Goal: Navigation & Orientation: Find specific page/section

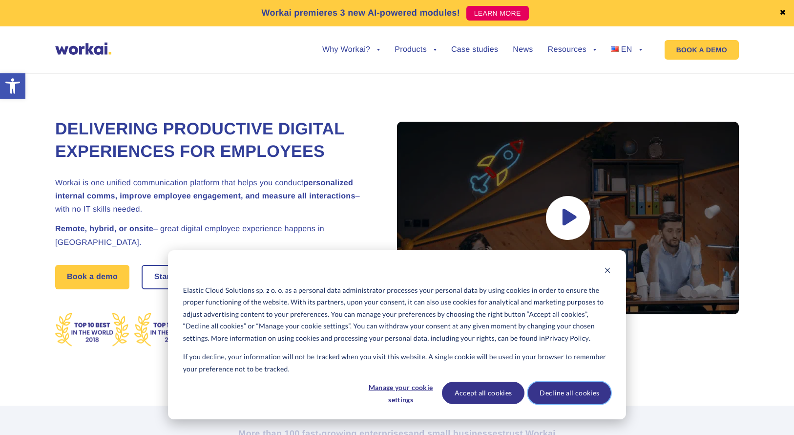
click at [589, 390] on button "Decline all cookies" at bounding box center [569, 392] width 83 height 22
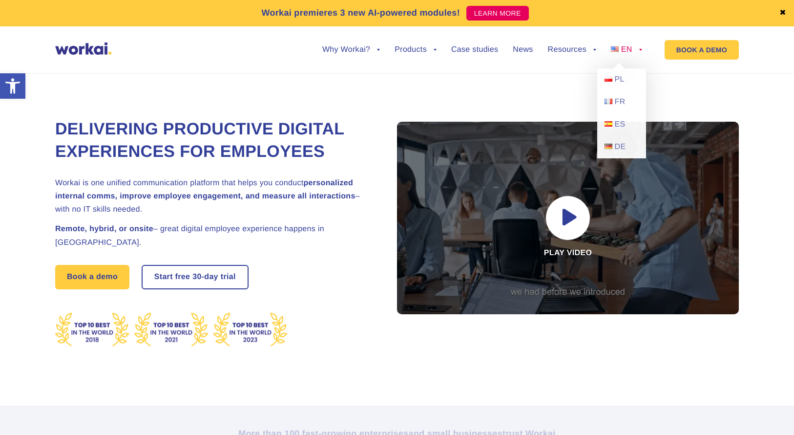
click at [641, 50] on link "EN" at bounding box center [626, 50] width 31 height 8
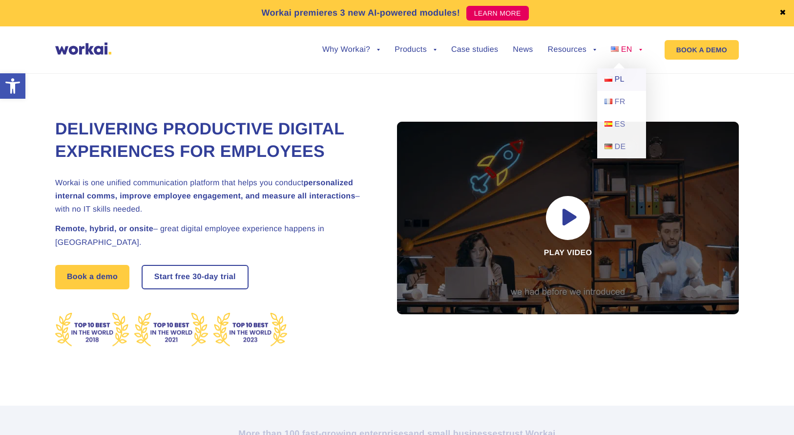
click at [613, 78] on link "PL" at bounding box center [621, 79] width 49 height 22
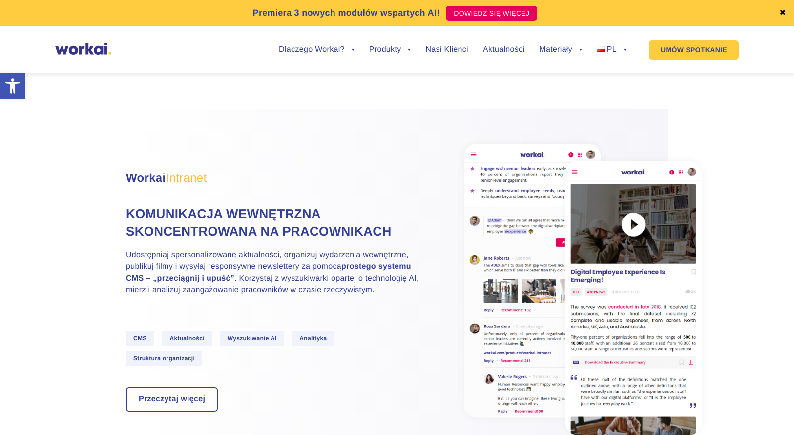
scroll to position [515, 0]
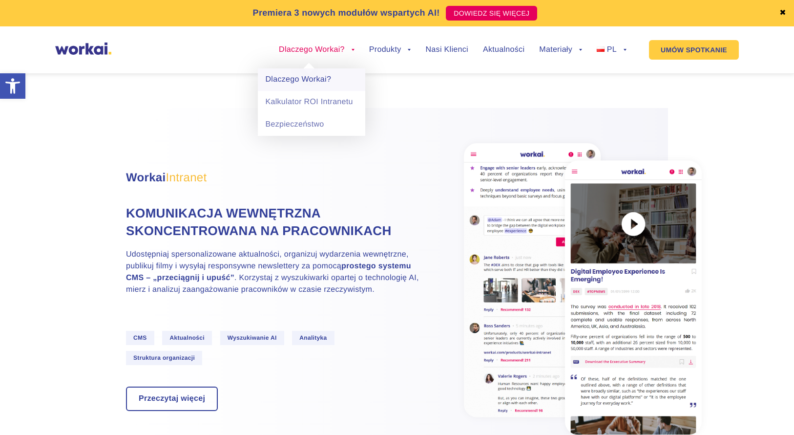
click at [323, 77] on link "Dlaczego Workai?" at bounding box center [311, 79] width 107 height 22
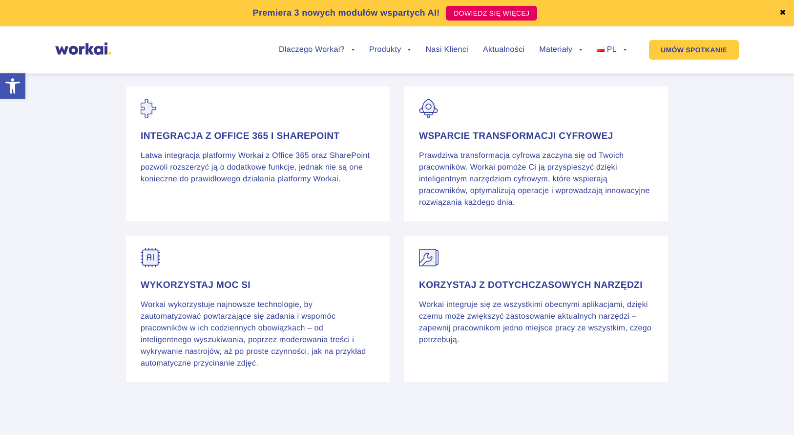
scroll to position [1614, 0]
